Goal: Task Accomplishment & Management: Manage account settings

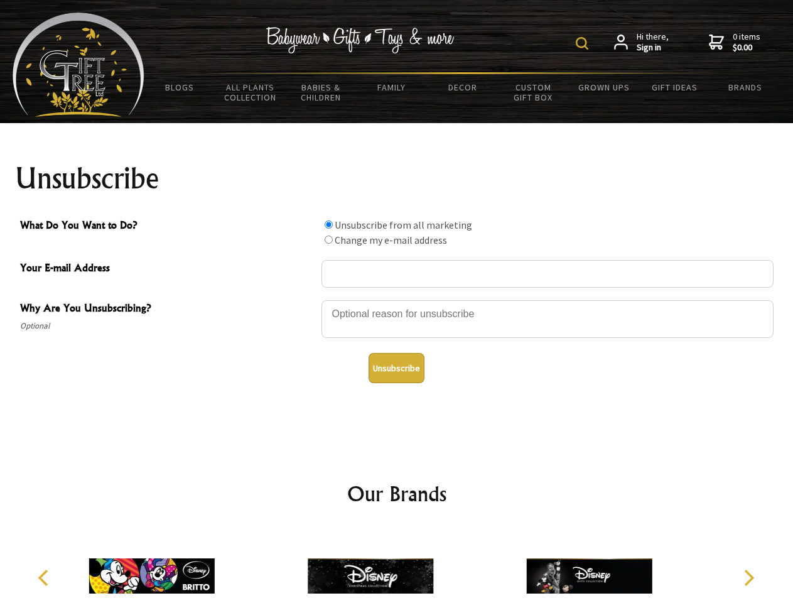
click at [584, 43] on img at bounding box center [582, 43] width 13 height 13
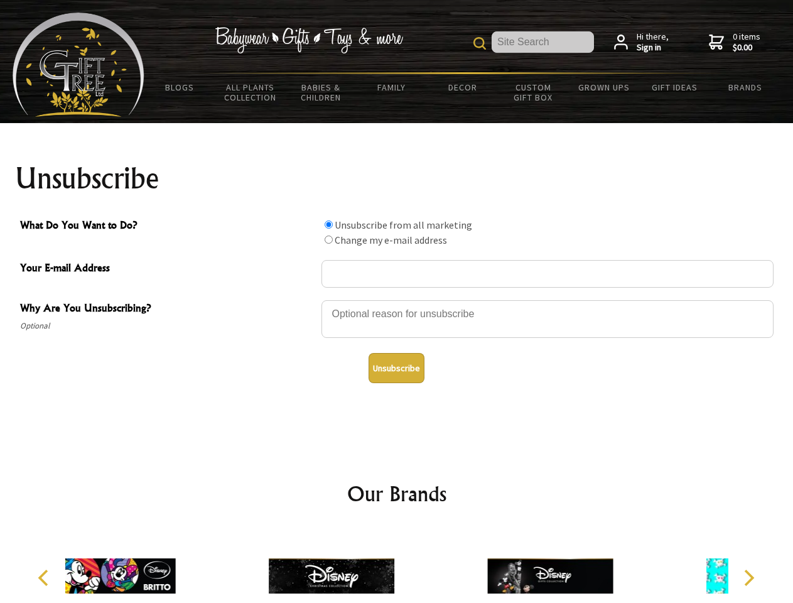
click at [397, 300] on div at bounding box center [548, 321] width 452 height 44
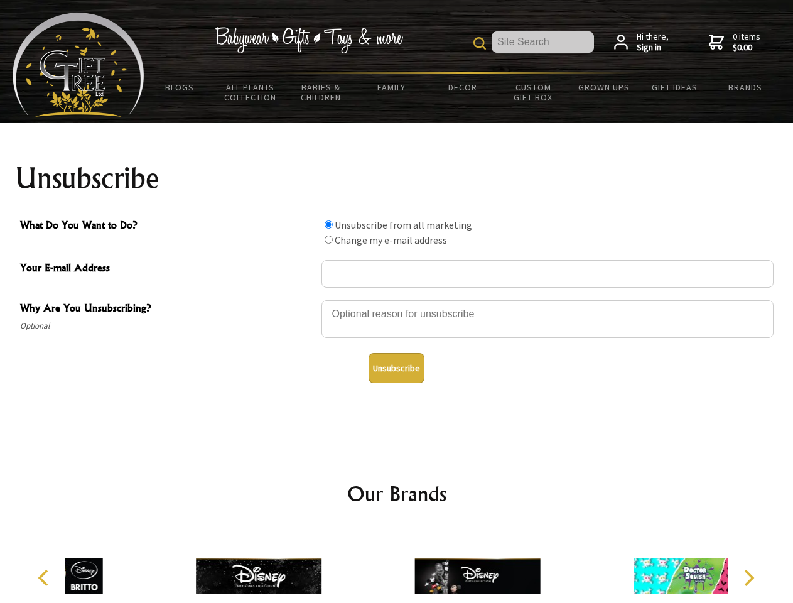
click at [329, 224] on input "What Do You Want to Do?" at bounding box center [329, 225] width 8 height 8
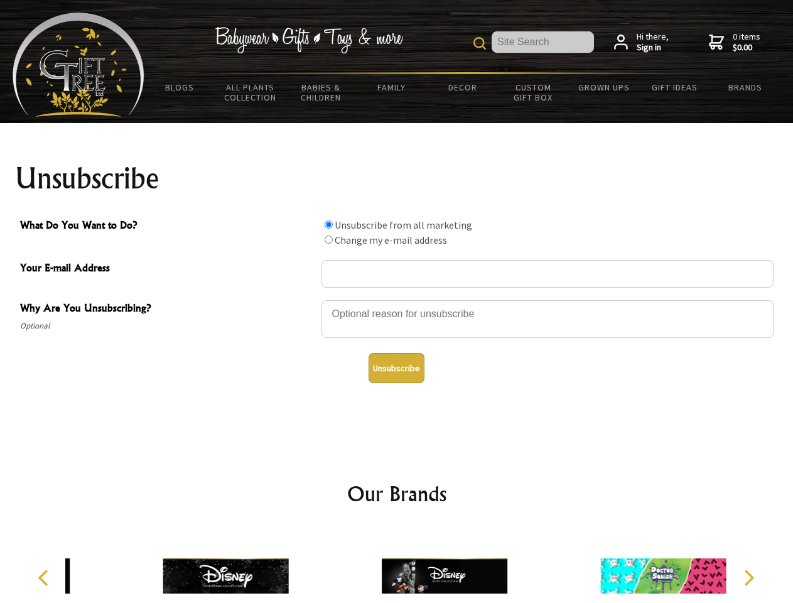
click at [329, 239] on input "What Do You Want to Do?" at bounding box center [329, 240] width 8 height 8
radio input "true"
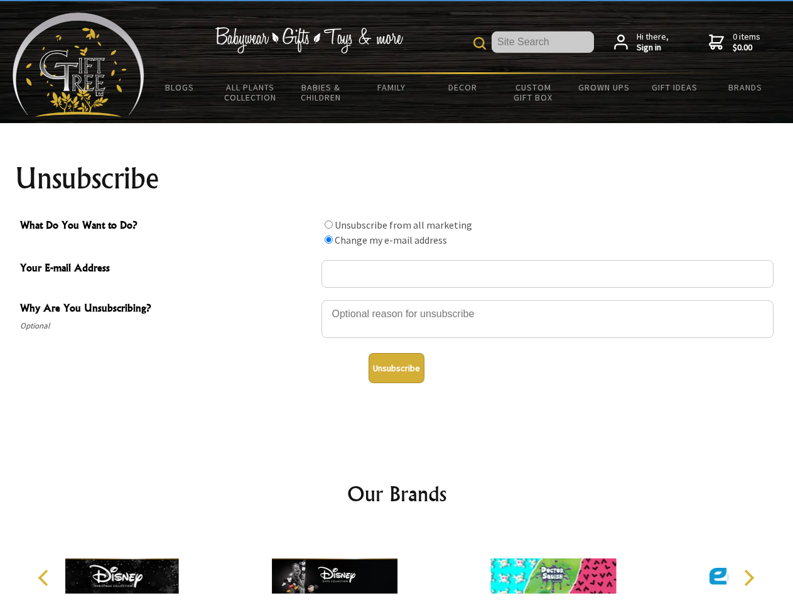
click at [396, 368] on button "Unsubscribe" at bounding box center [397, 368] width 56 height 30
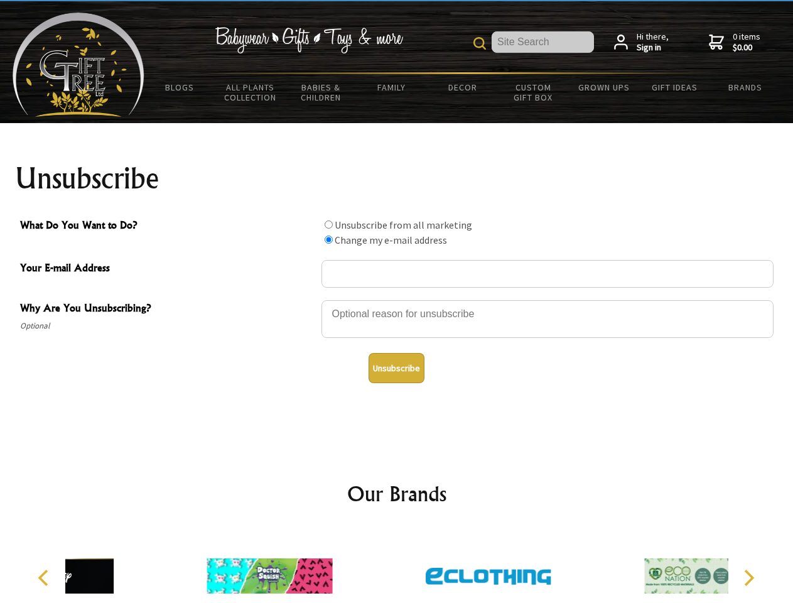
click at [397, 566] on div at bounding box center [488, 578] width 219 height 98
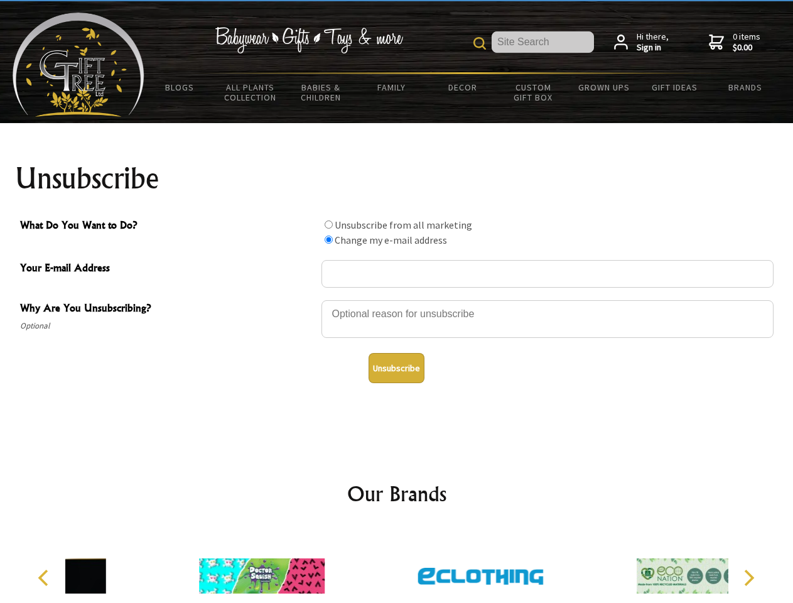
click at [45, 578] on icon "Previous" at bounding box center [44, 578] width 16 height 16
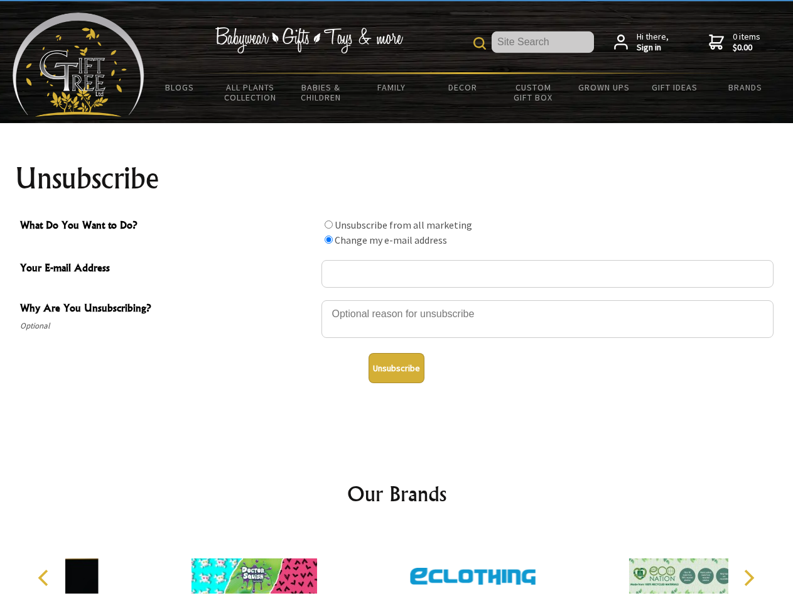
click at [749, 578] on icon "Next" at bounding box center [748, 578] width 16 height 16
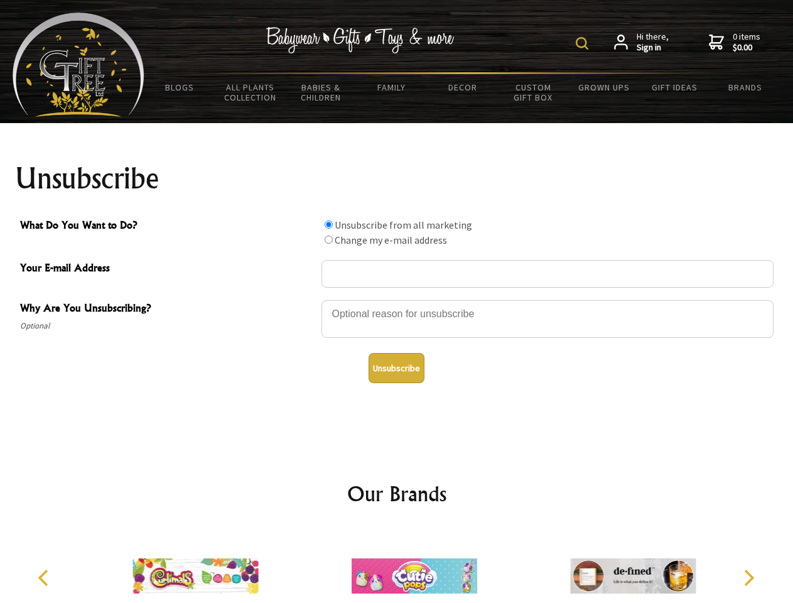
click at [584, 43] on img at bounding box center [582, 43] width 13 height 13
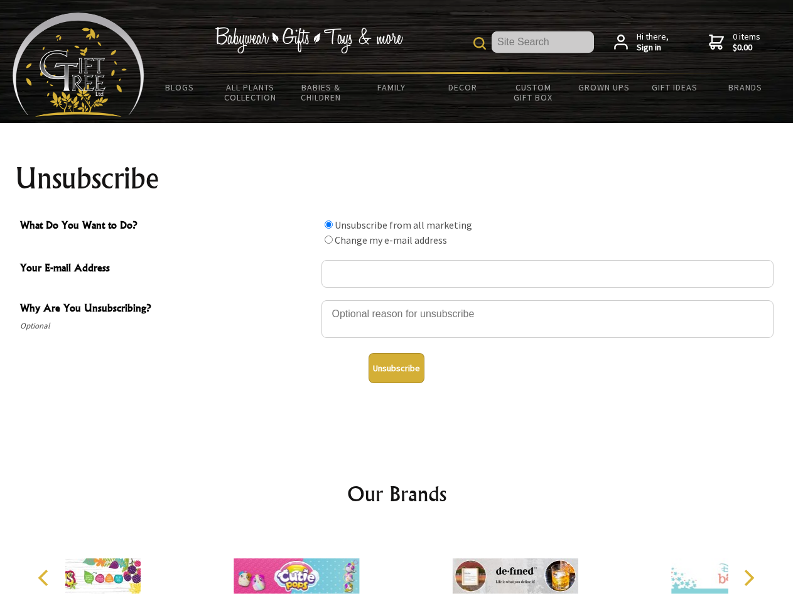
click at [397, 300] on div at bounding box center [548, 321] width 452 height 44
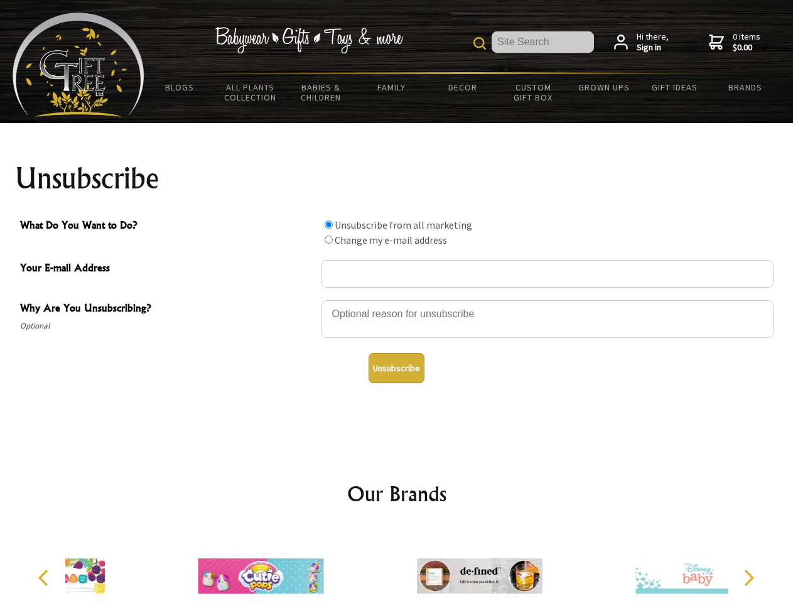
click at [329, 224] on input "What Do You Want to Do?" at bounding box center [329, 225] width 8 height 8
click at [329, 239] on input "What Do You Want to Do?" at bounding box center [329, 240] width 8 height 8
radio input "true"
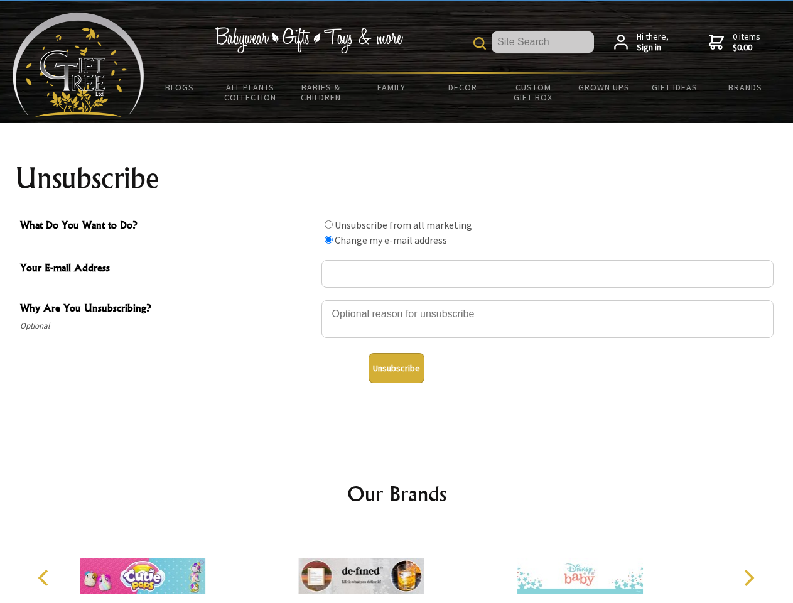
click at [396, 368] on button "Unsubscribe" at bounding box center [397, 368] width 56 height 30
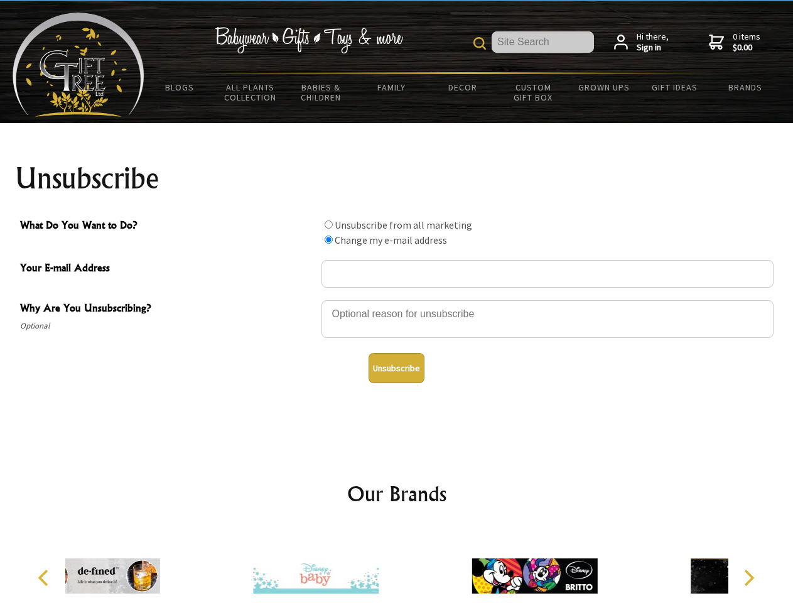
click at [45, 578] on icon "Previous" at bounding box center [44, 578] width 16 height 16
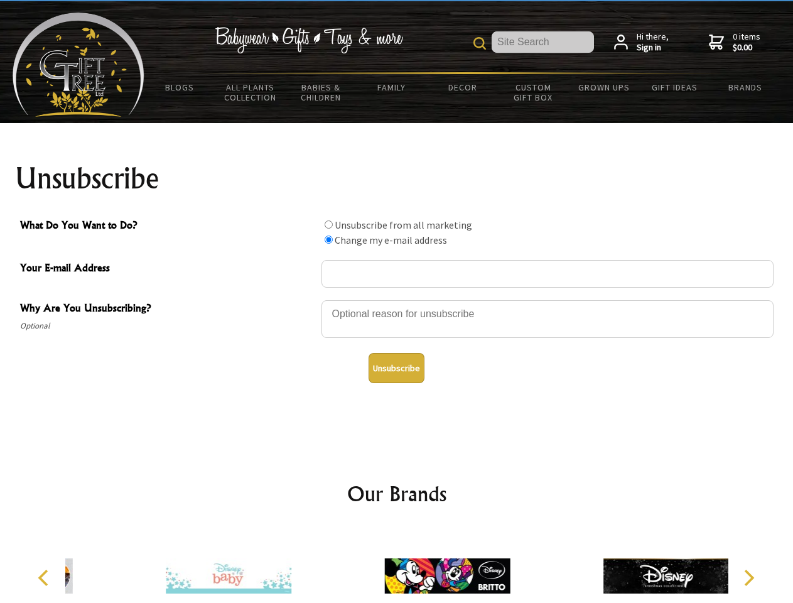
click at [749, 578] on icon "Next" at bounding box center [748, 578] width 16 height 16
